Goal: Navigation & Orientation: Find specific page/section

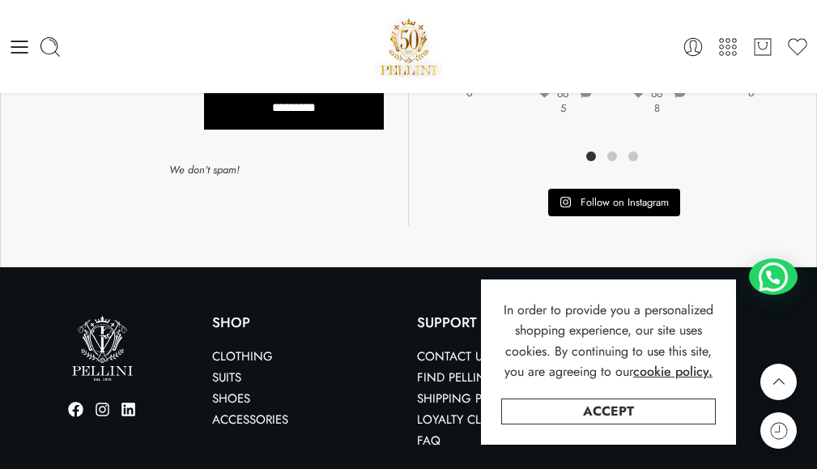
scroll to position [2441, 0]
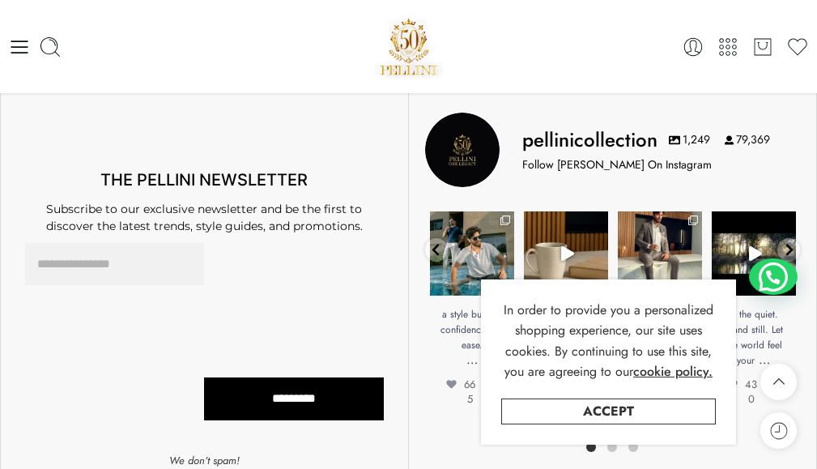
scroll to position [2024, 0]
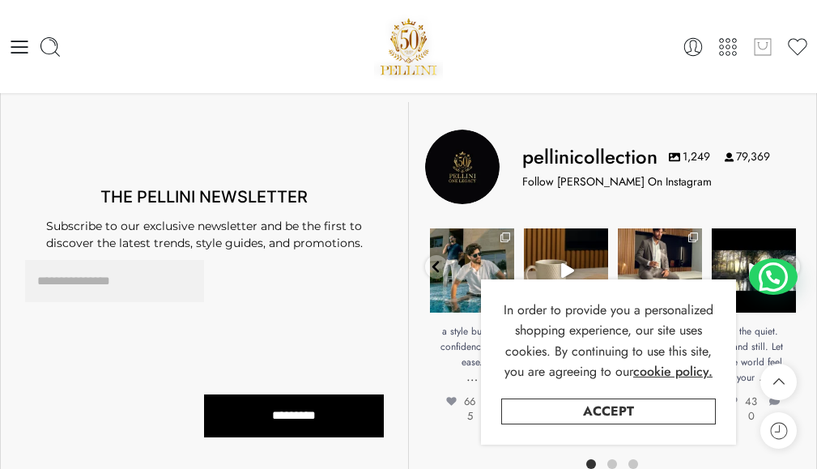
click at [762, 45] on icon at bounding box center [763, 47] width 21 height 23
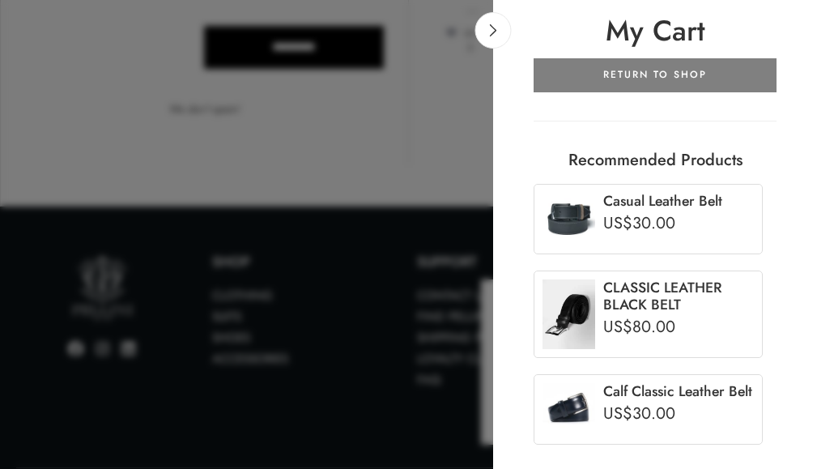
scroll to position [2441, 0]
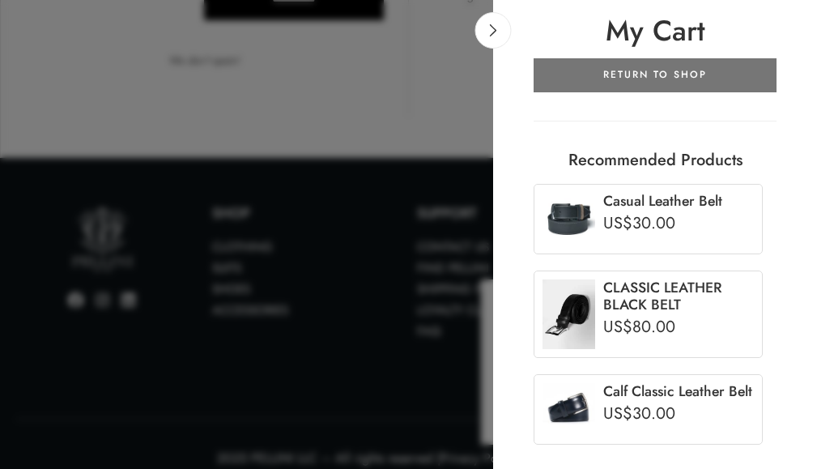
click at [693, 65] on link "RETURN TO SHOP" at bounding box center [655, 75] width 243 height 34
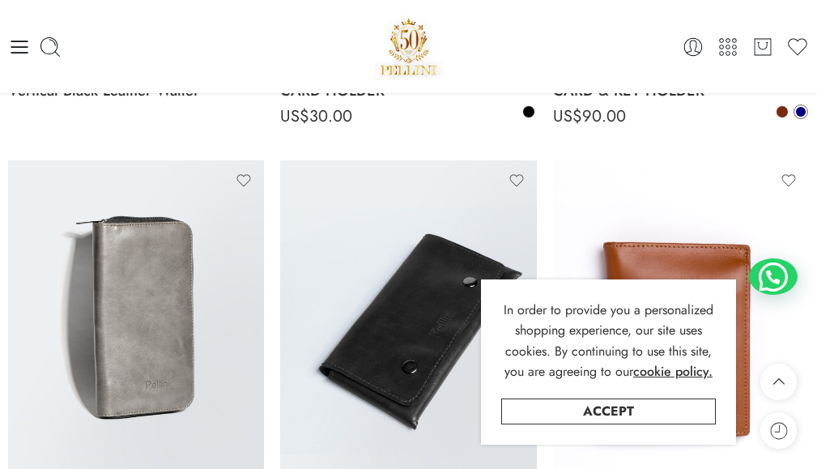
scroll to position [987, 0]
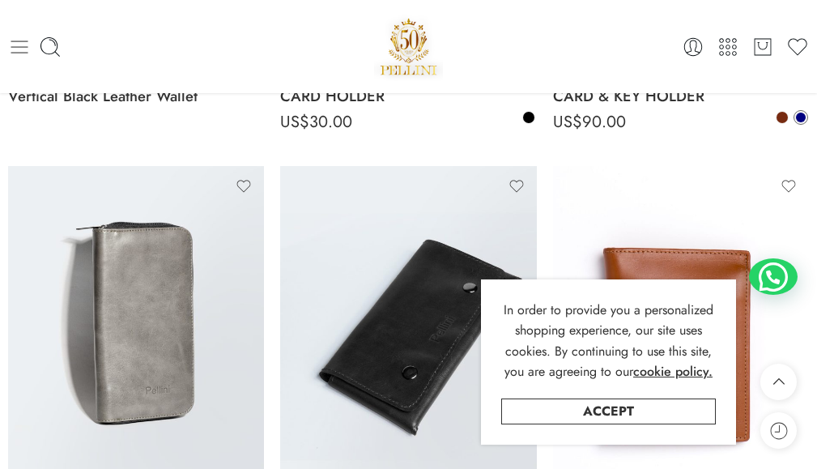
click at [15, 46] on icon at bounding box center [19, 47] width 17 height 13
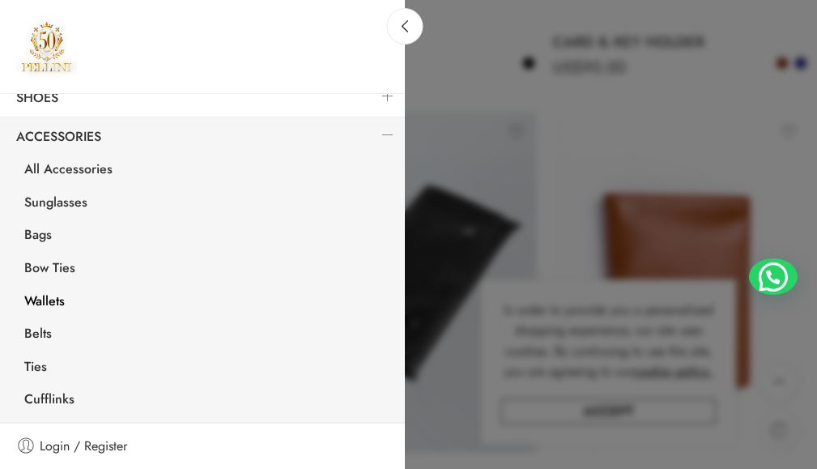
scroll to position [1048, 0]
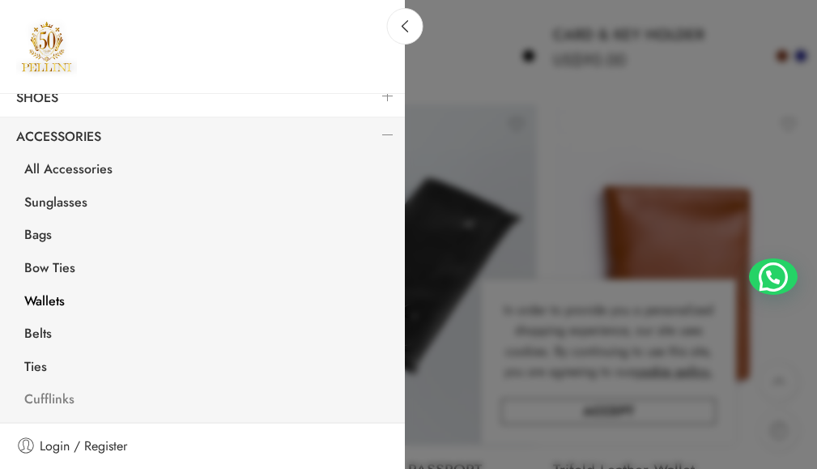
click at [32, 401] on link "Cufflinks" at bounding box center [206, 401] width 397 height 33
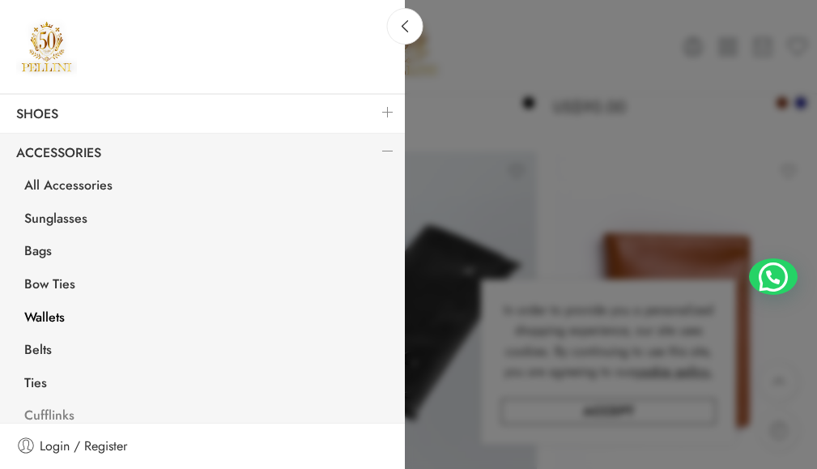
scroll to position [262, 0]
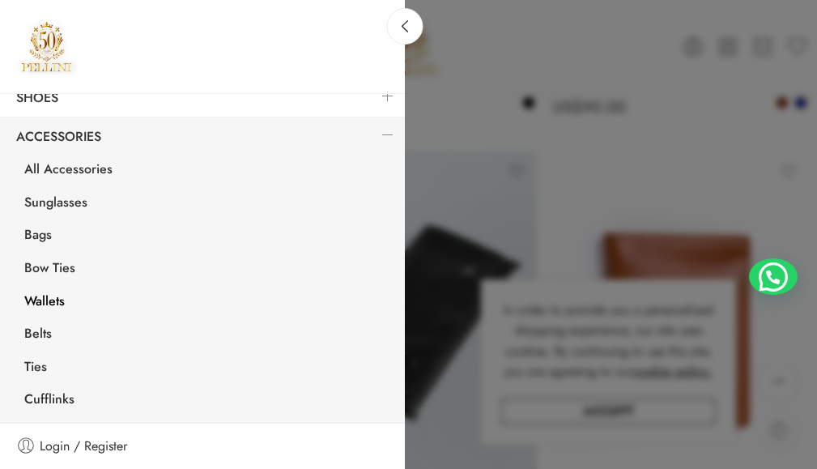
click at [47, 296] on link "Wallets" at bounding box center [206, 303] width 397 height 33
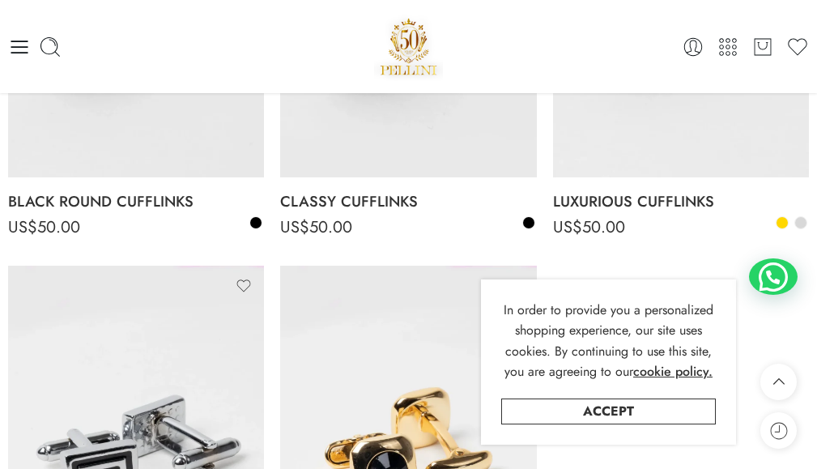
scroll to position [301, 0]
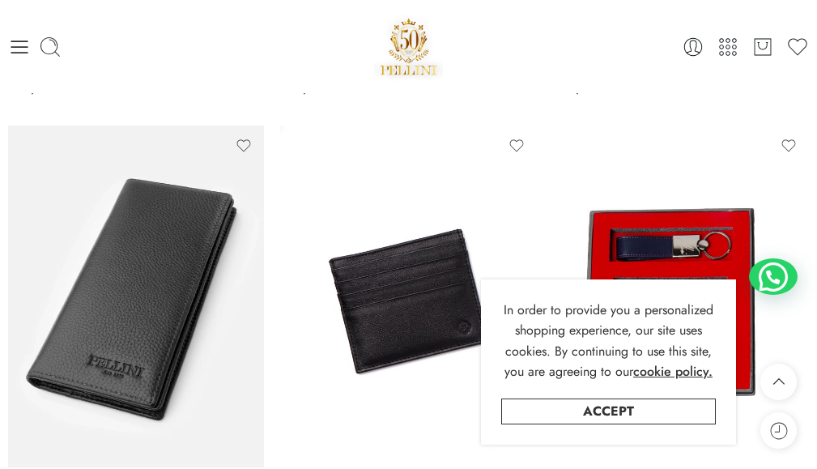
scroll to position [3, 0]
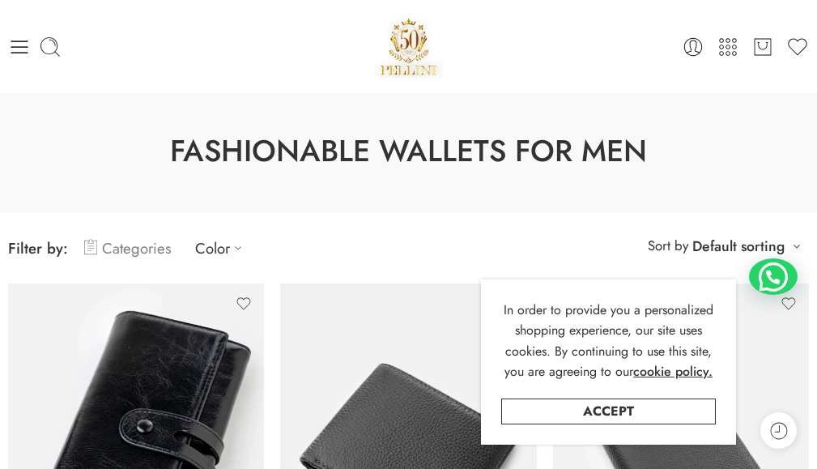
click at [128, 262] on link "Categories" at bounding box center [127, 248] width 87 height 38
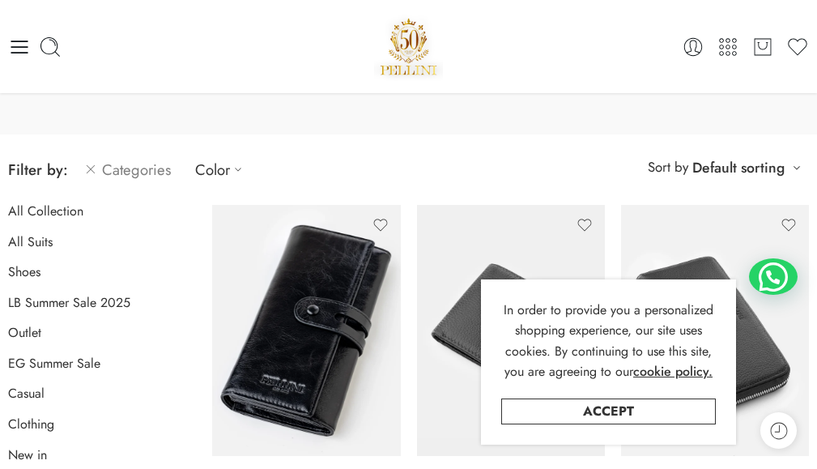
scroll to position [81, 0]
click at [227, 171] on link "Color" at bounding box center [222, 170] width 55 height 38
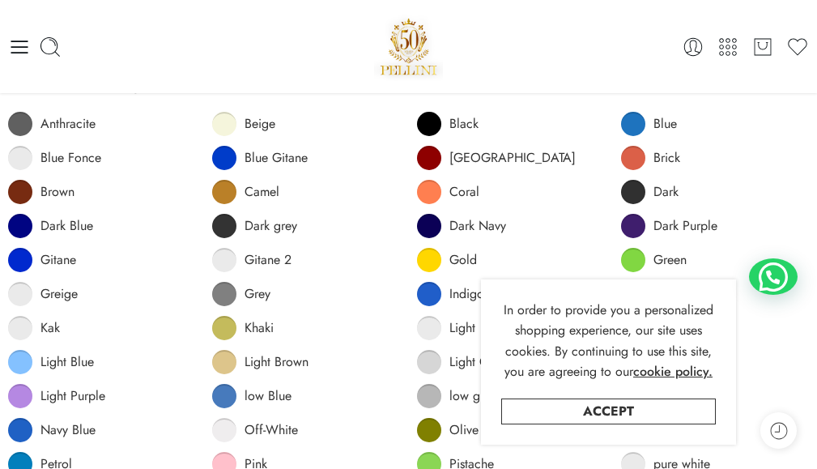
scroll to position [0, 0]
